Goal: Task Accomplishment & Management: Manage account settings

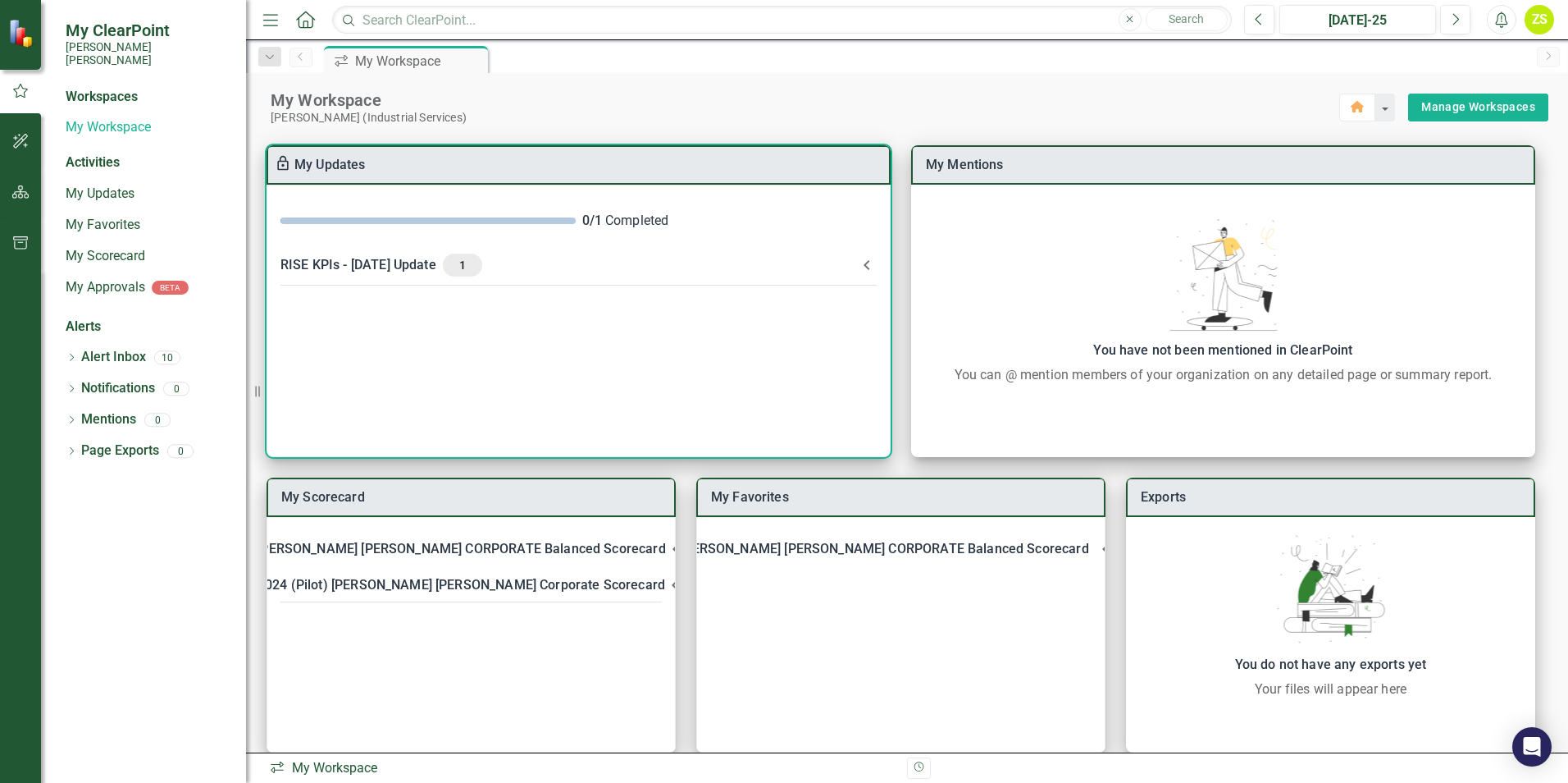
click at [870, 261] on icon at bounding box center [866, 265] width 6 height 10
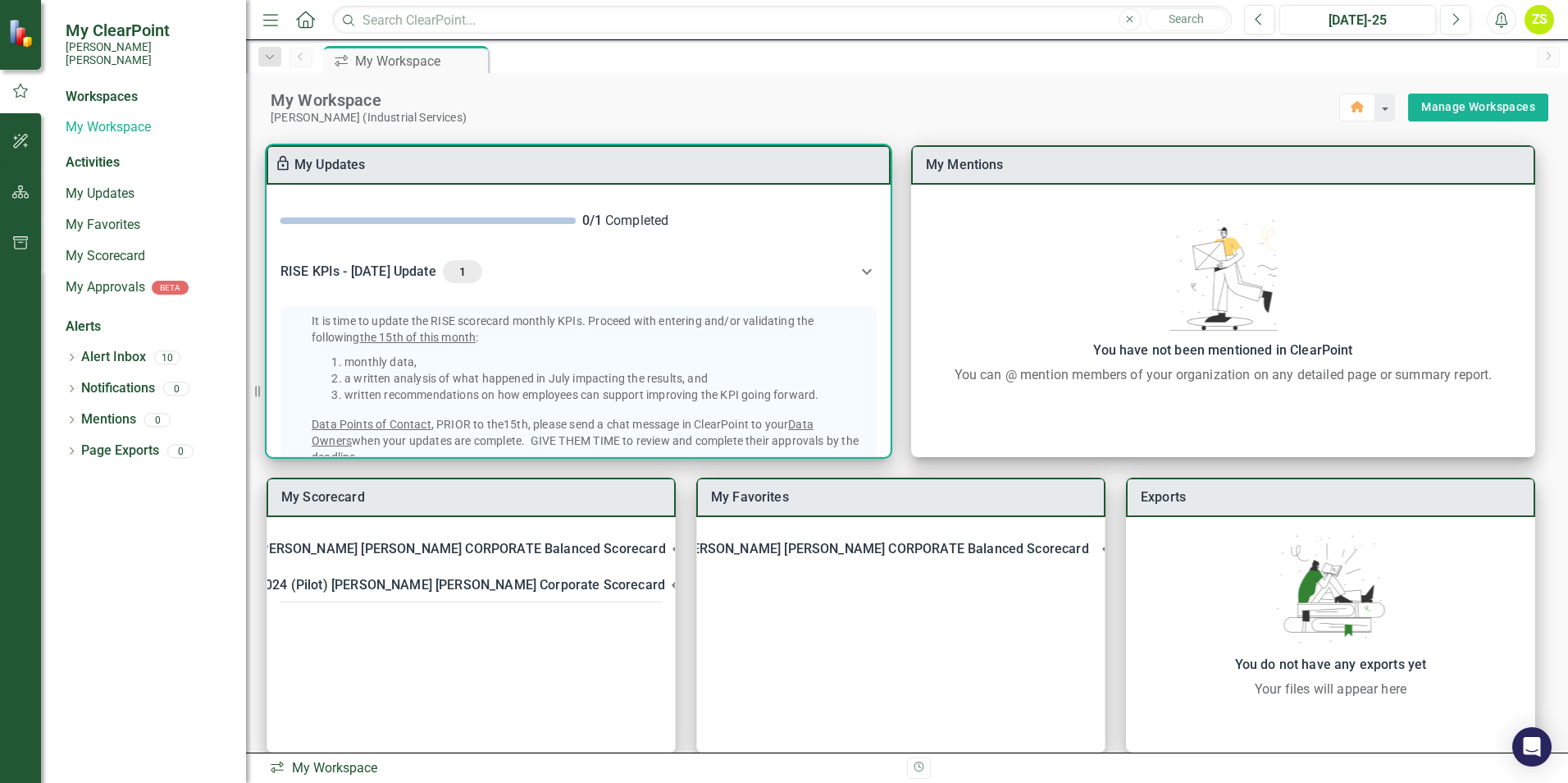
click at [864, 262] on icon at bounding box center [866, 271] width 20 height 20
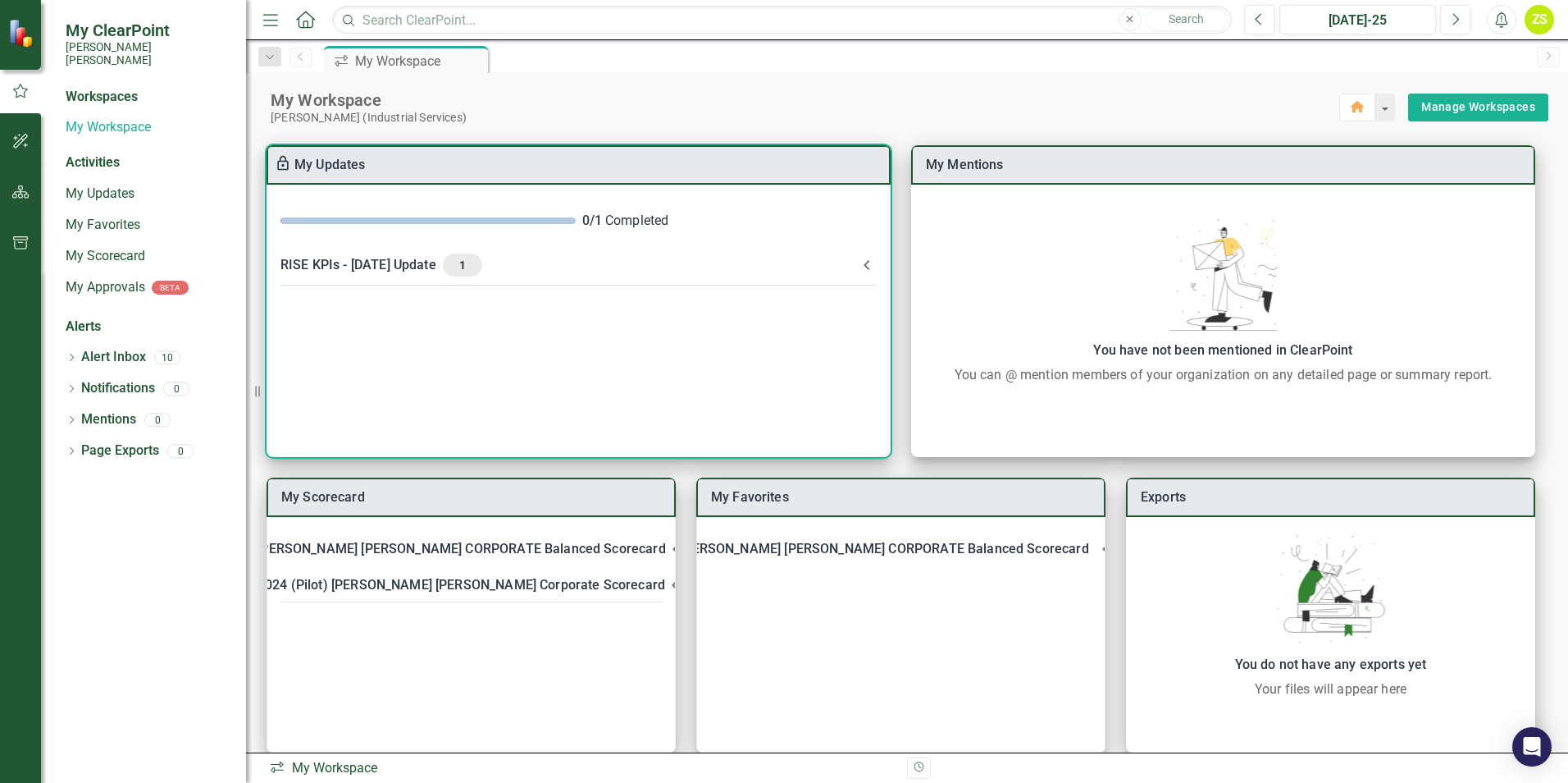
click at [378, 264] on div "RISE KPIs - [DATE] Update 1" at bounding box center [569, 264] width 576 height 23
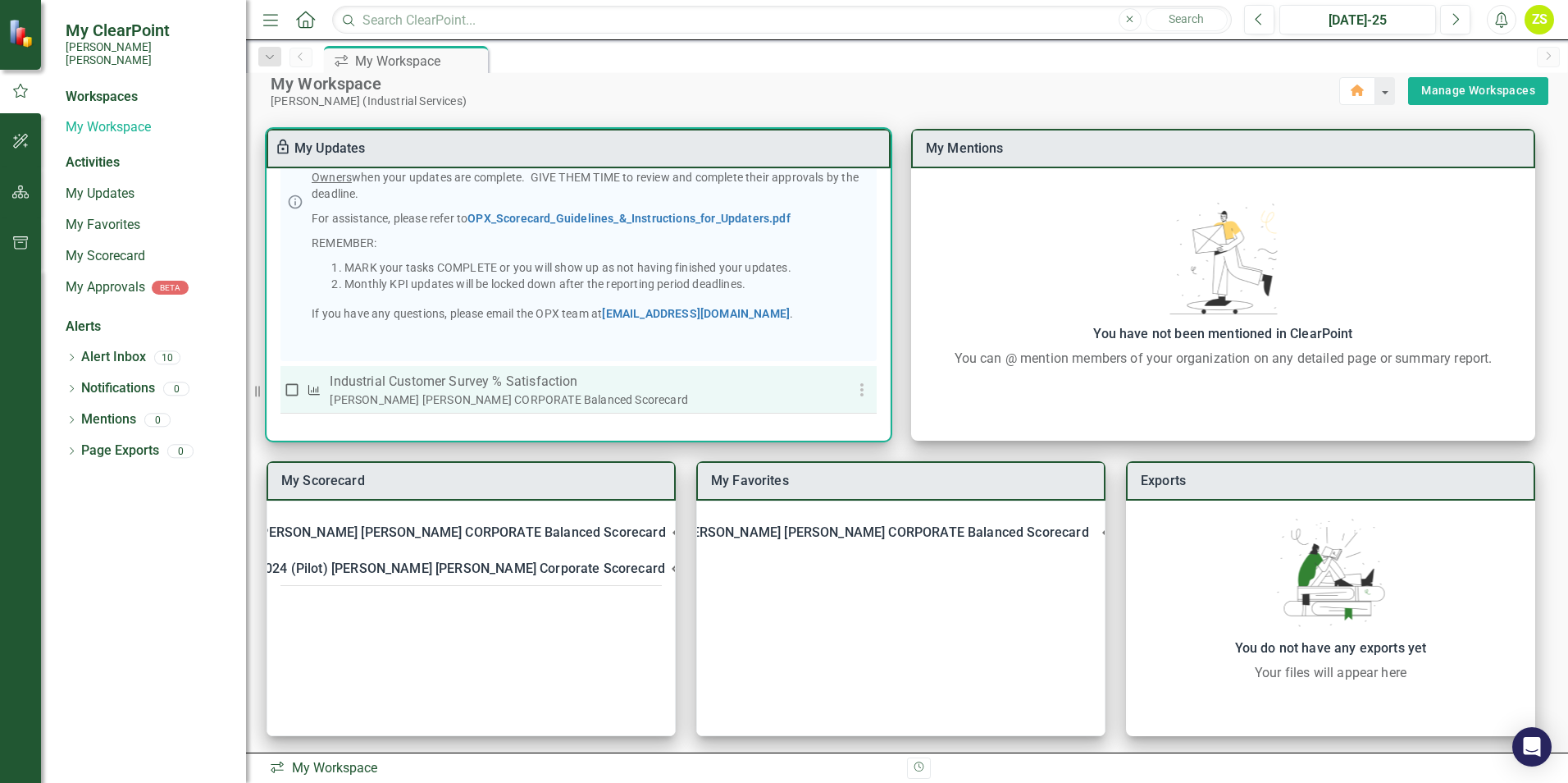
scroll to position [21, 0]
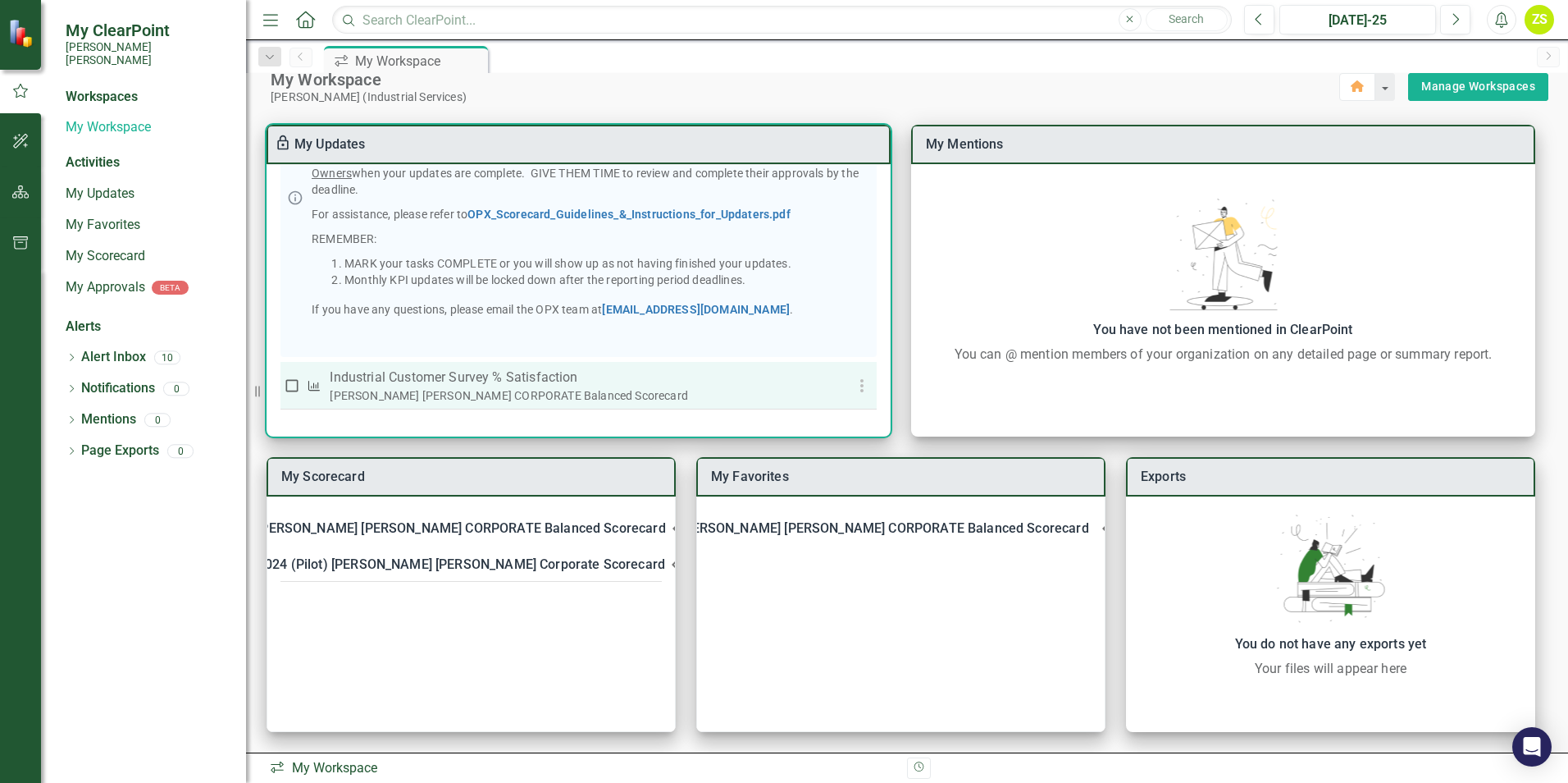
click at [500, 385] on p "Industrial Customer Survey % Satisfaction​" at bounding box center [578, 377] width 496 height 20
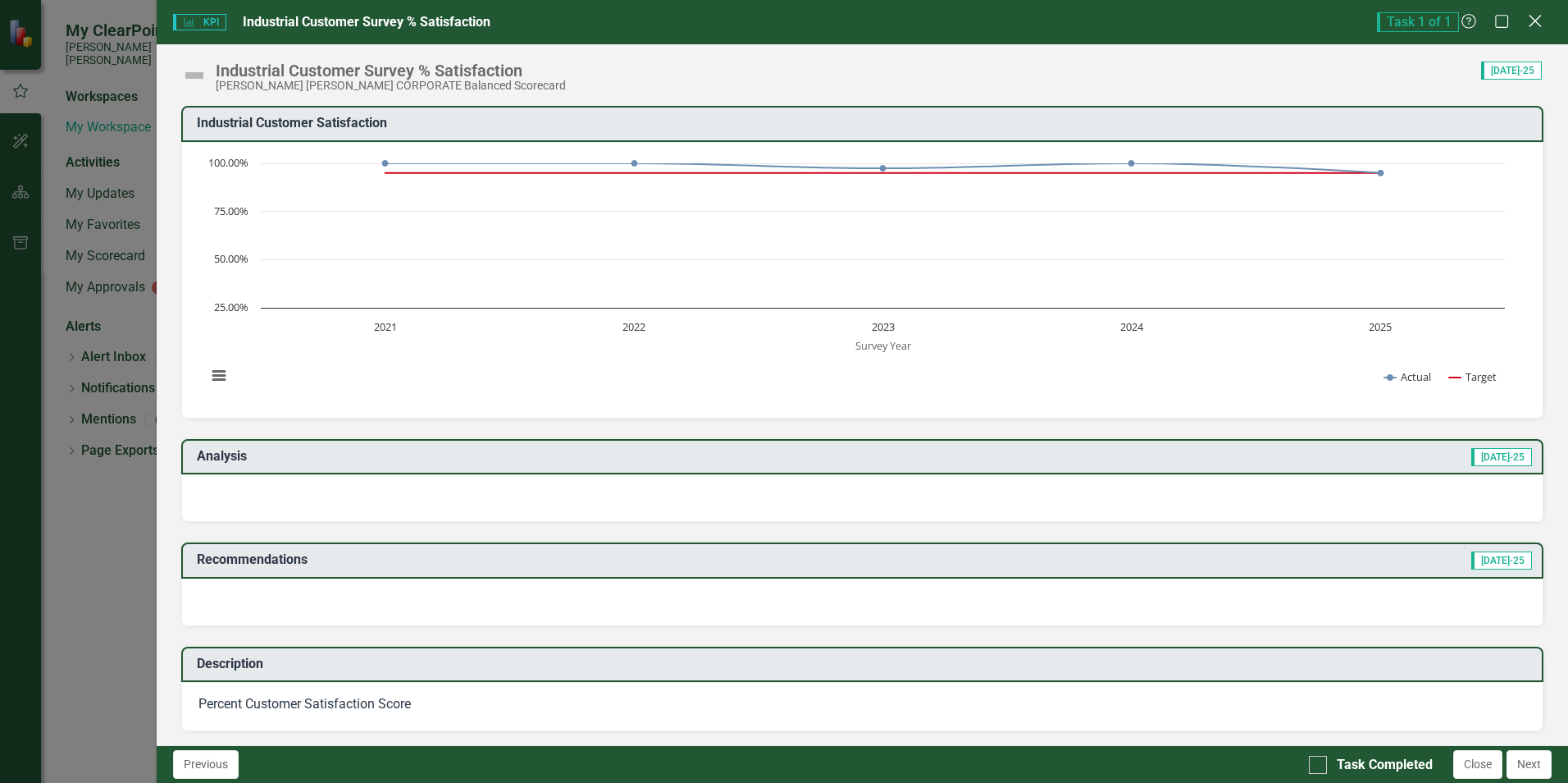
click at [1534, 25] on icon "Close" at bounding box center [1535, 20] width 20 height 15
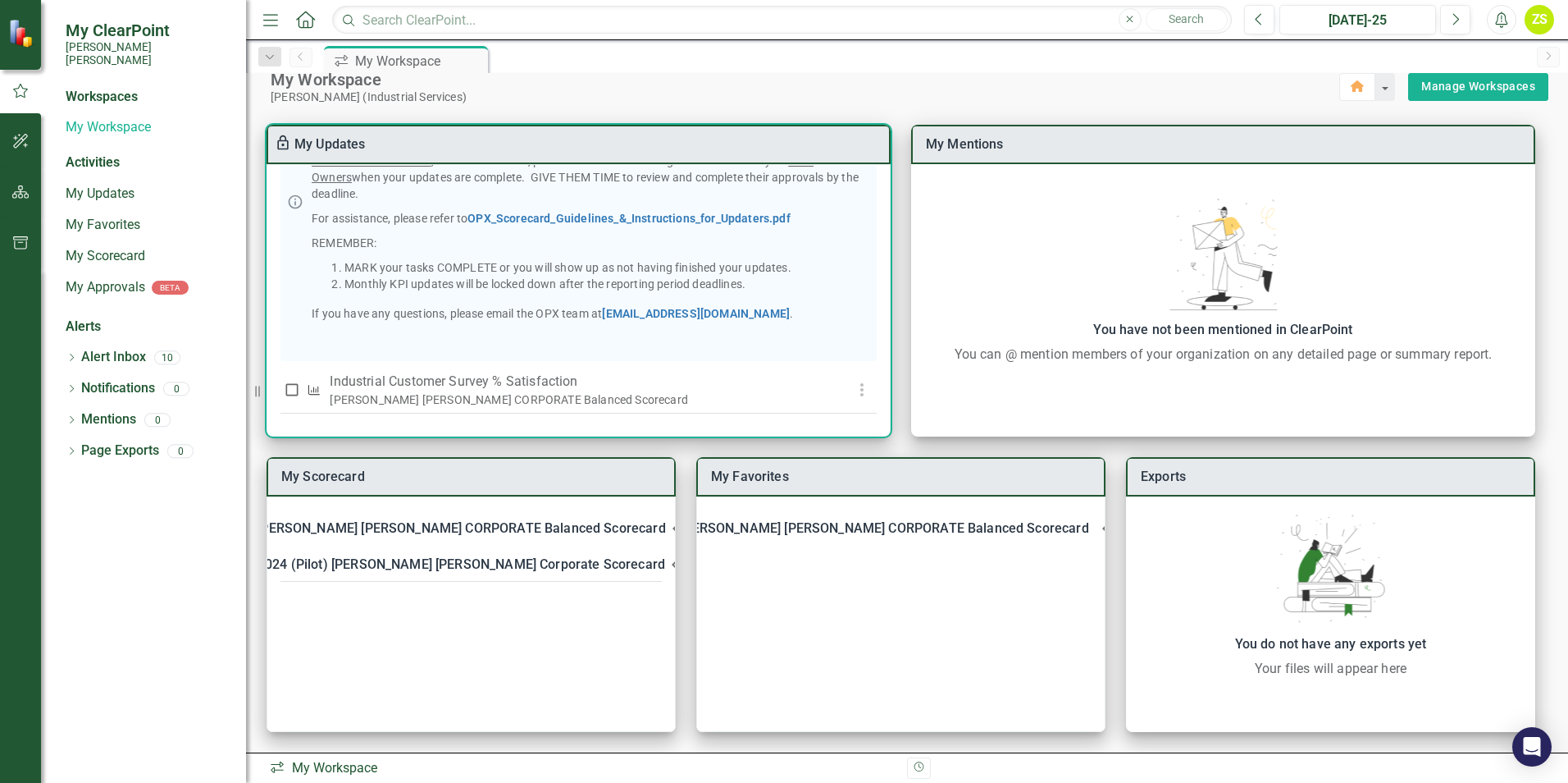
scroll to position [247, 0]
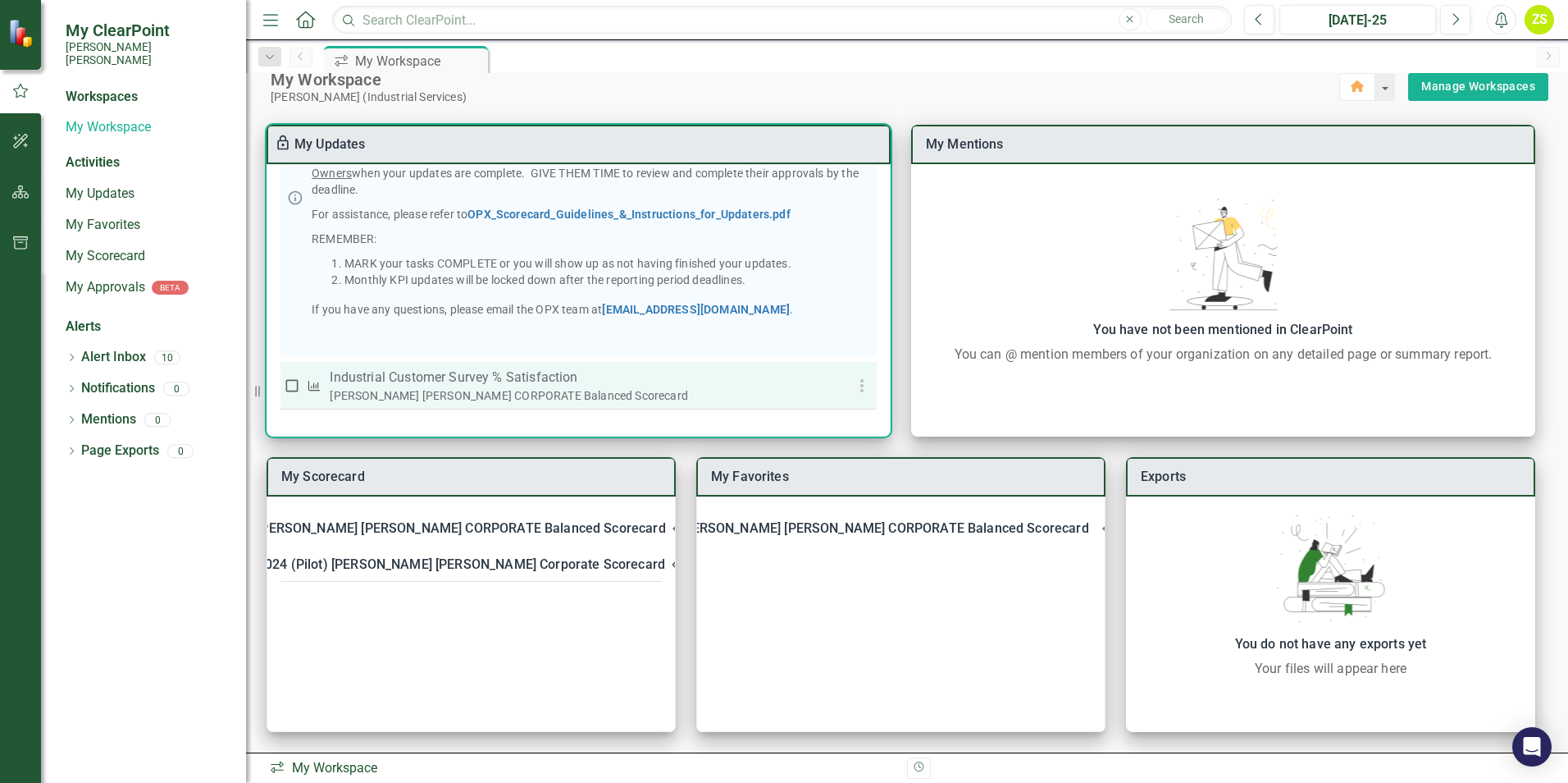
click at [491, 387] on div "[PERSON_NAME] [PERSON_NAME] CORPORATE Balanced Scorecard" at bounding box center [578, 395] width 496 height 16
click at [443, 377] on p "Industrial Customer Survey % Satisfaction​" at bounding box center [578, 377] width 496 height 20
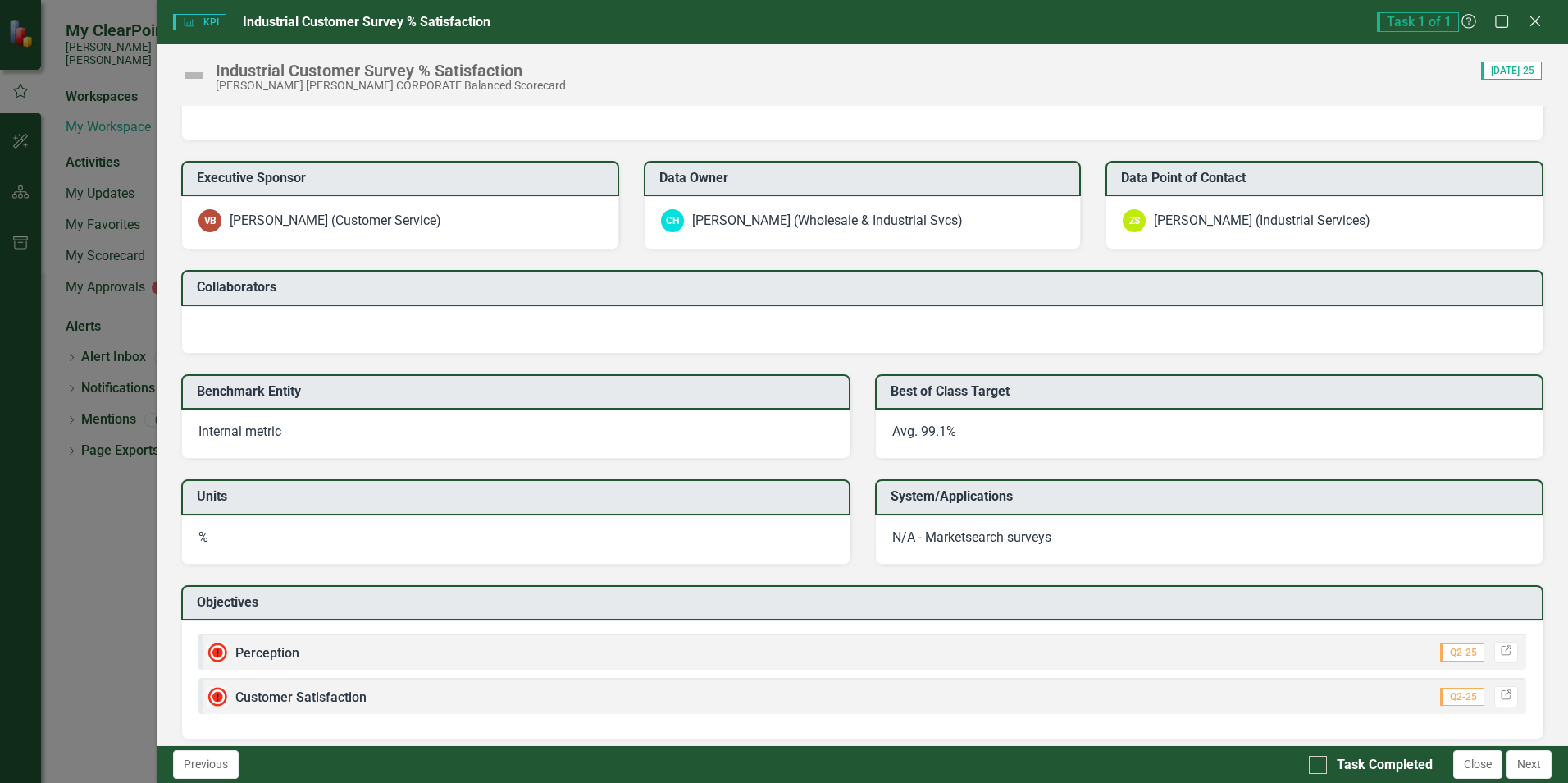
scroll to position [1096, 0]
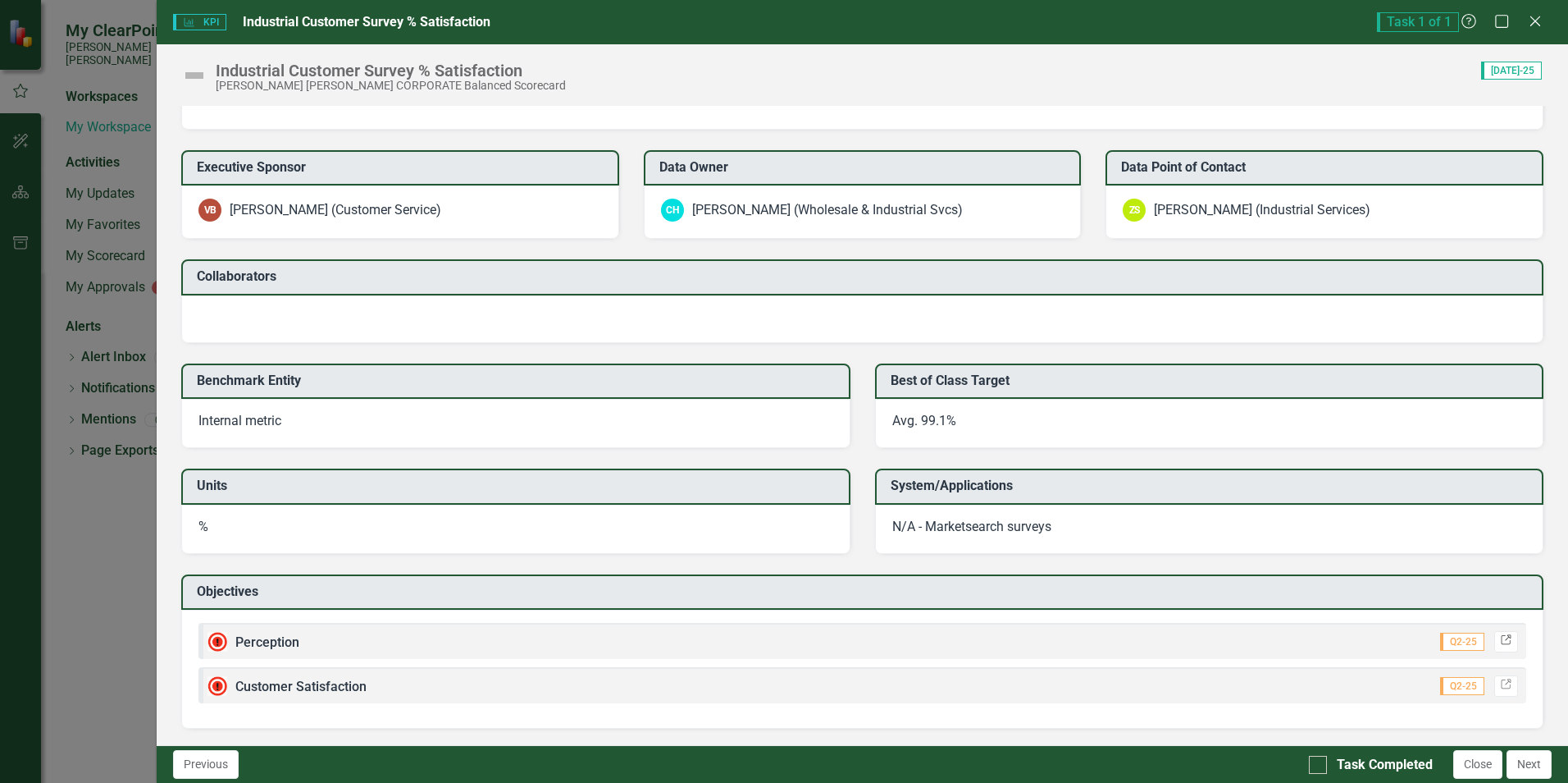
click at [1501, 639] on link "Link" at bounding box center [1507, 641] width 24 height 21
click at [1501, 684] on icon "Link" at bounding box center [1507, 686] width 12 height 10
click at [1318, 764] on input "Task Completed" at bounding box center [1314, 761] width 11 height 11
checkbox input "true"
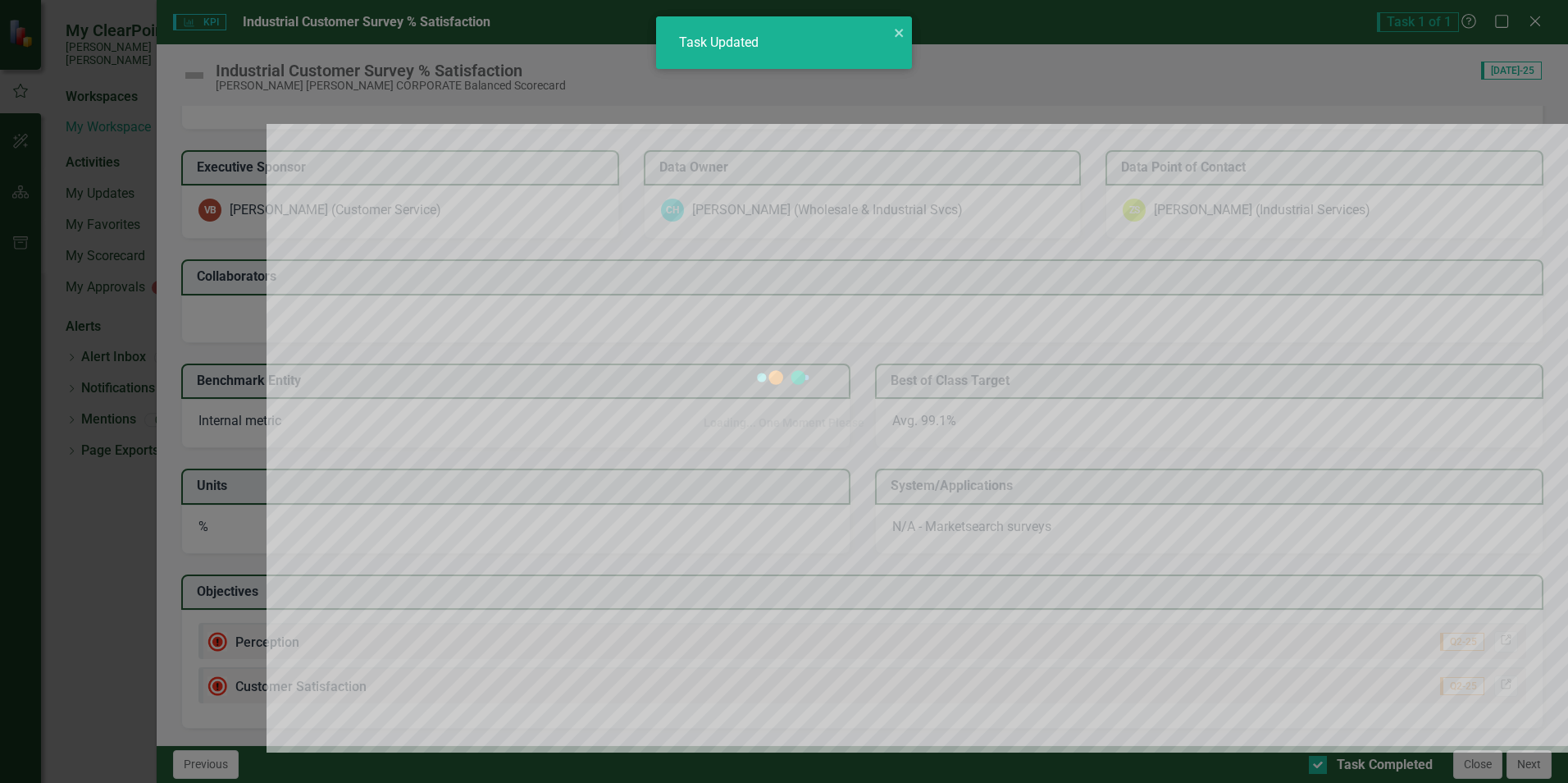
checkbox input "true"
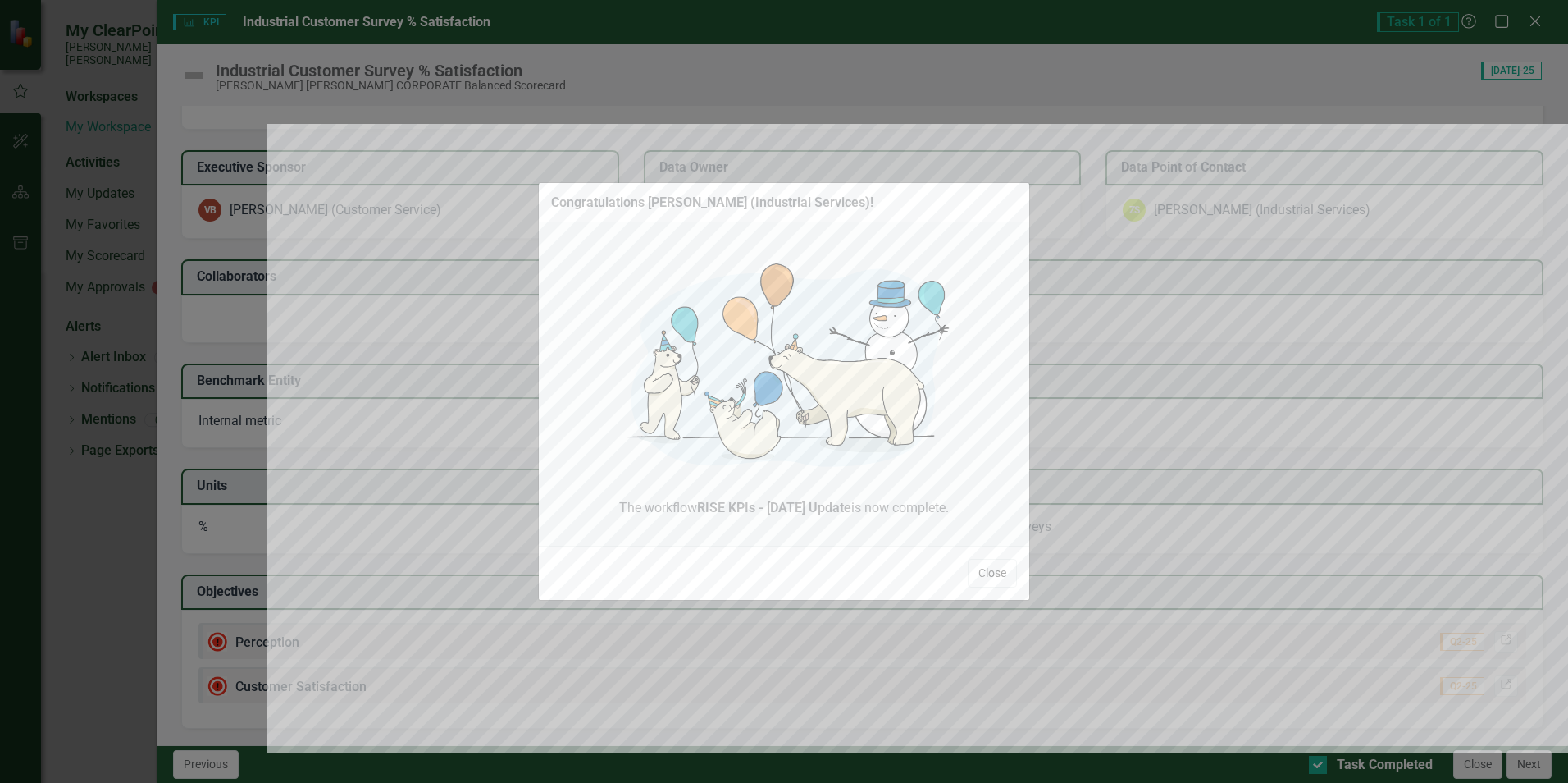
click at [998, 572] on button "Close" at bounding box center [992, 573] width 49 height 29
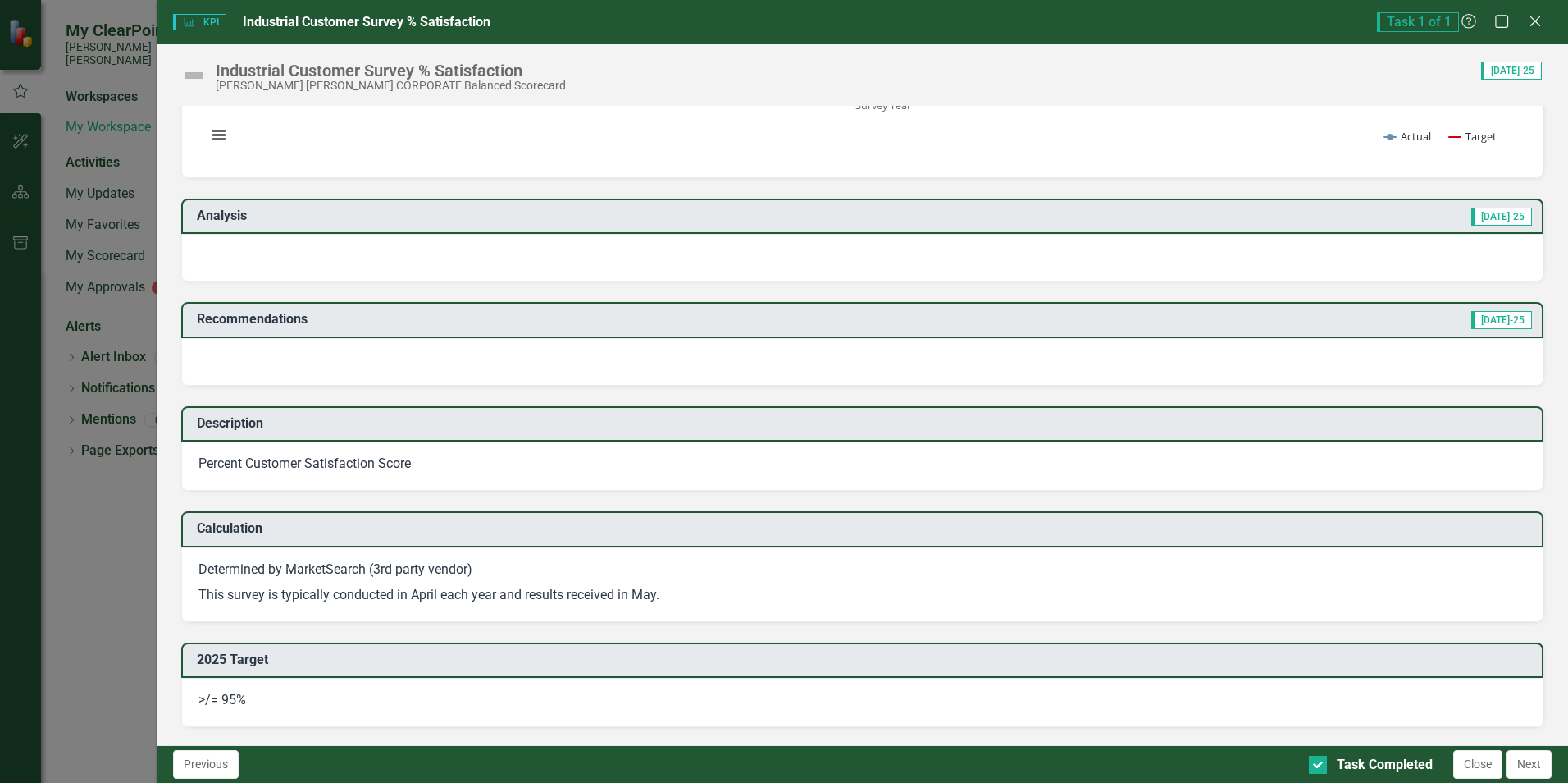
scroll to position [0, 0]
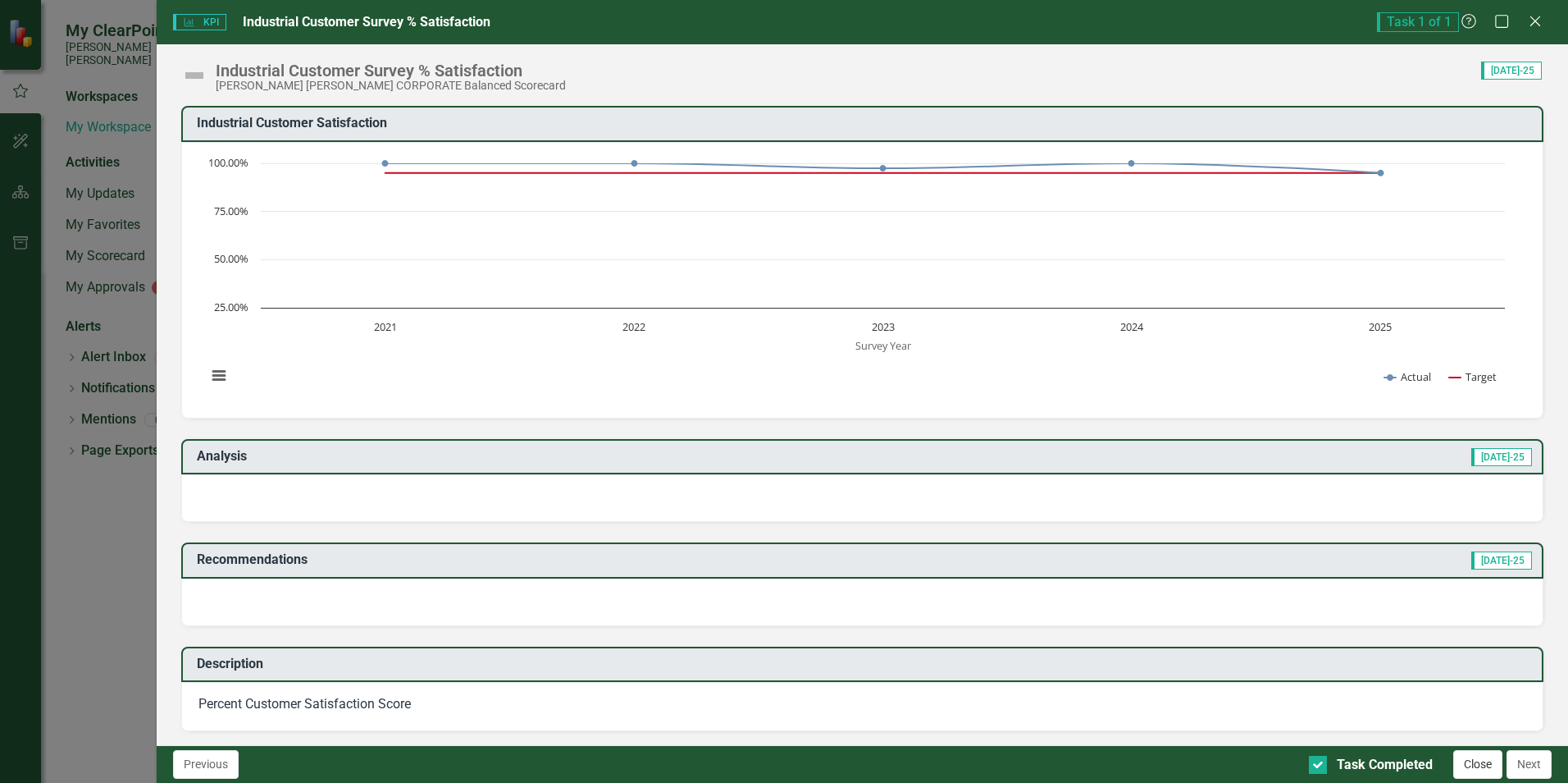
click at [1479, 759] on button "Close" at bounding box center [1478, 764] width 49 height 29
